Goal: Navigation & Orientation: Go to known website

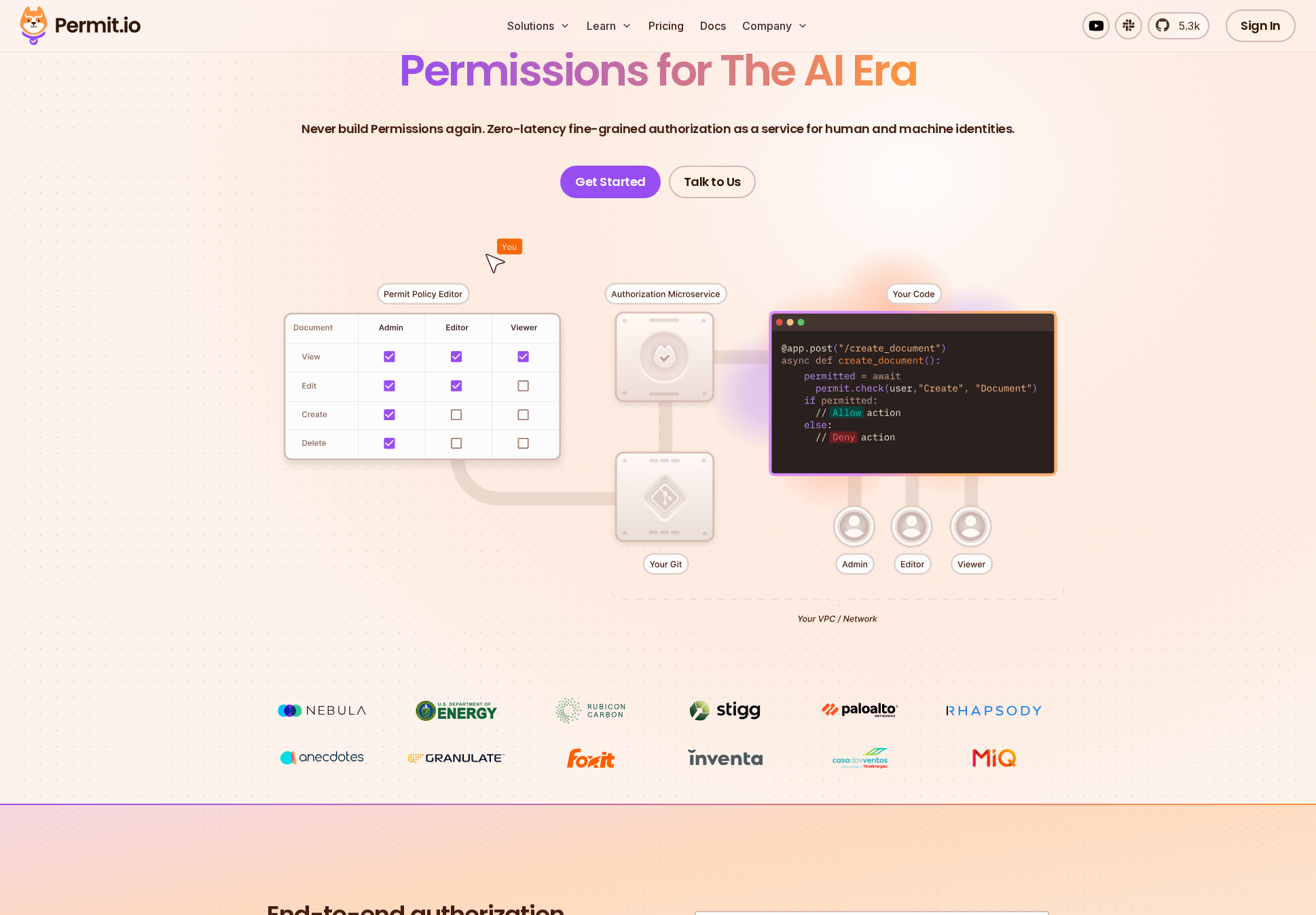
scroll to position [151, 0]
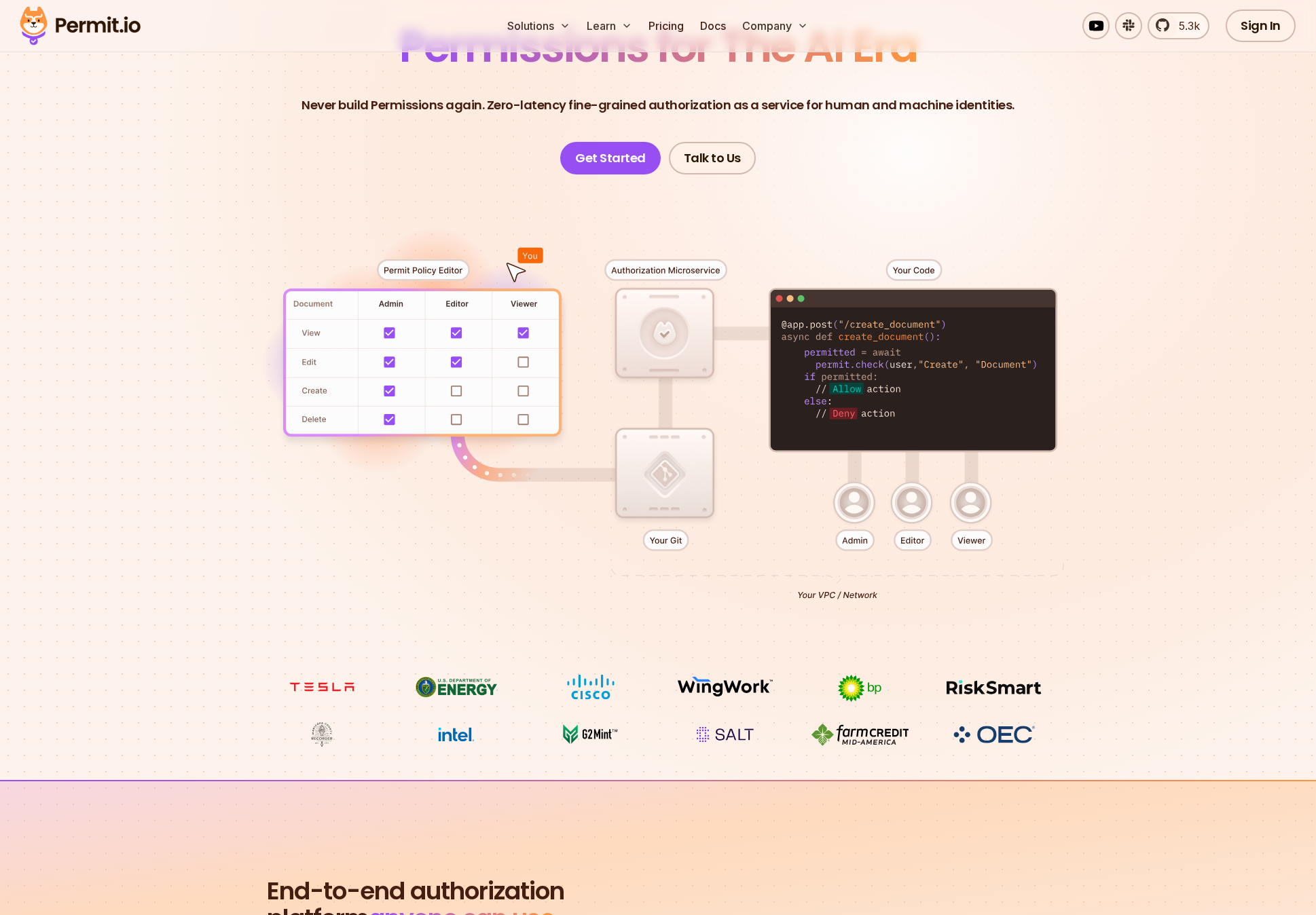
click at [1227, 226] on section "Permissions for The AI Era Never build Permissions again. Zero-latency fine-gra…" at bounding box center [658, 332] width 1316 height 897
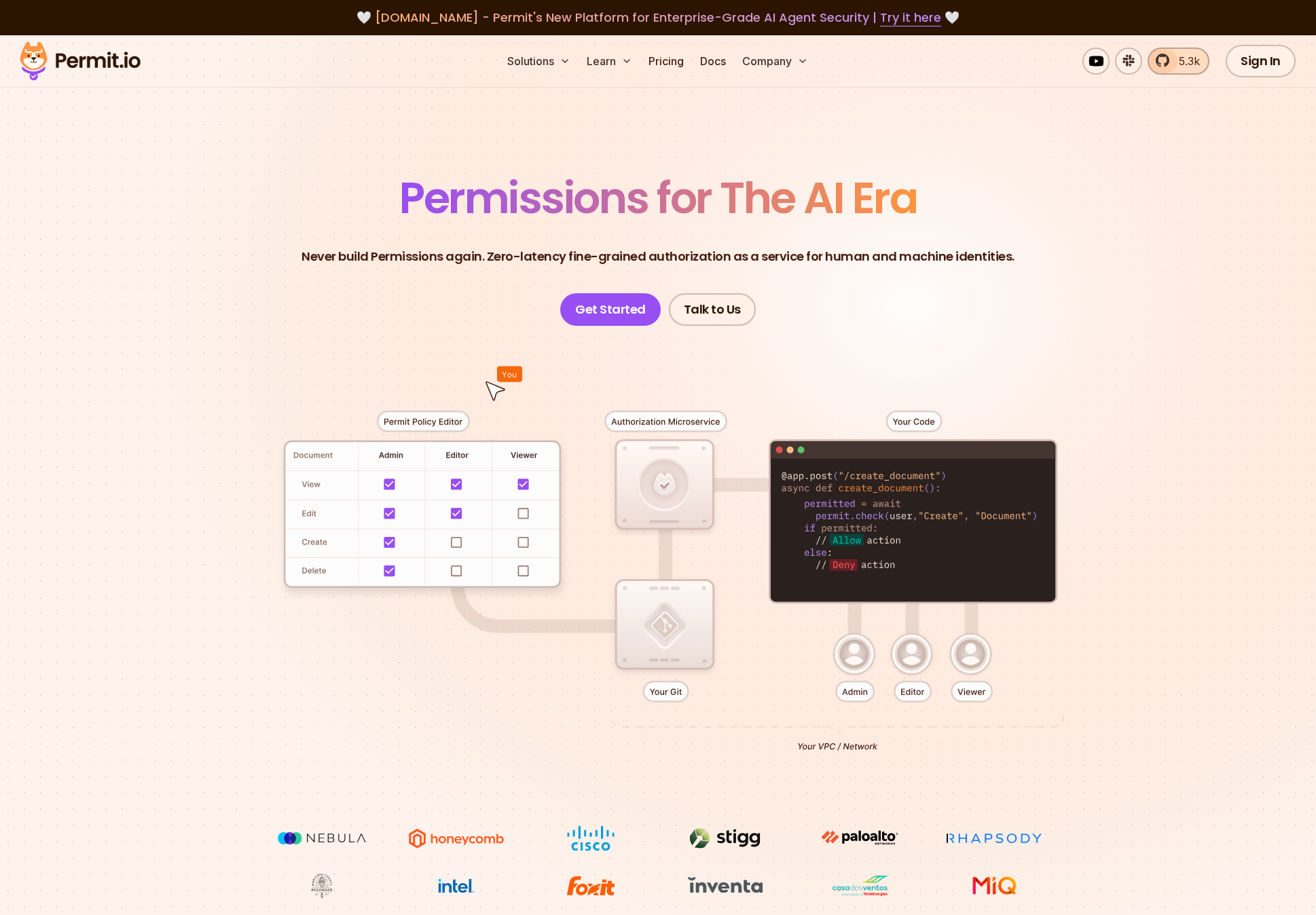
click at [1179, 56] on span "5.3k" at bounding box center [1185, 61] width 29 height 16
